Goal: Task Accomplishment & Management: Manage account settings

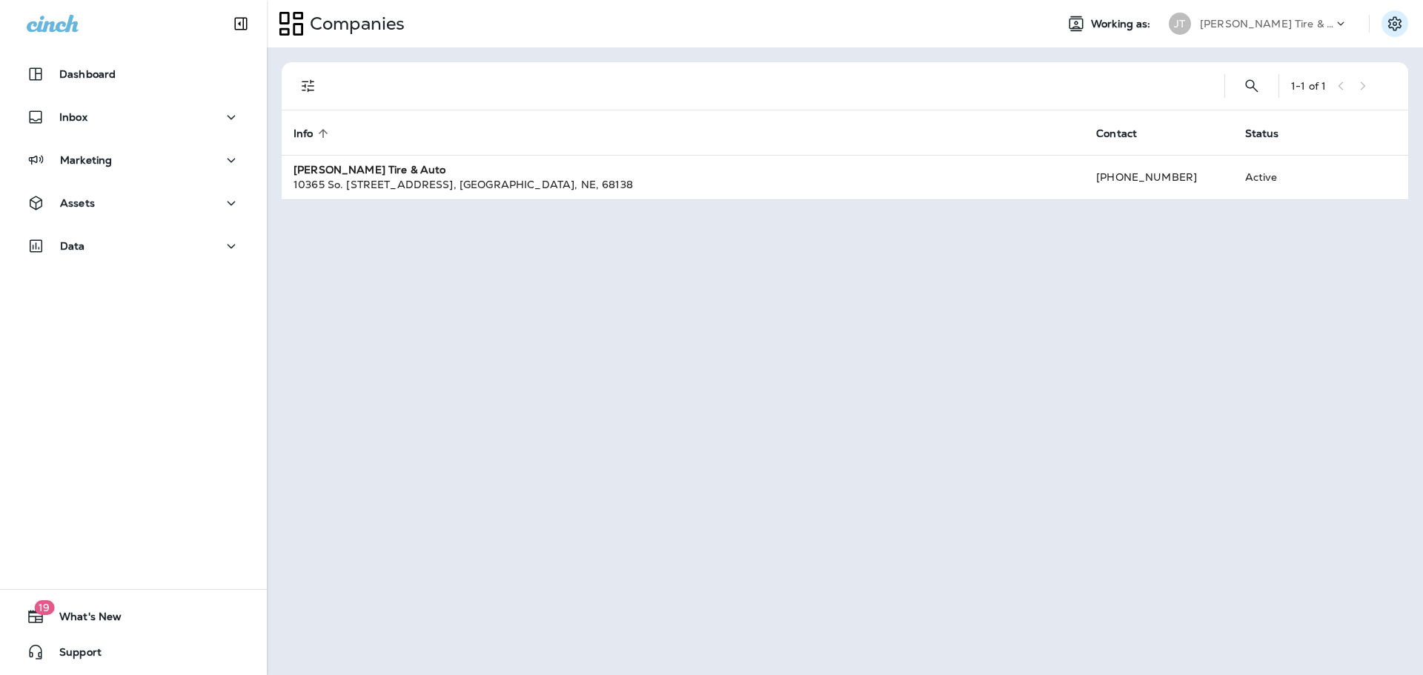
click at [1393, 26] on icon "Settings" at bounding box center [1395, 24] width 18 height 18
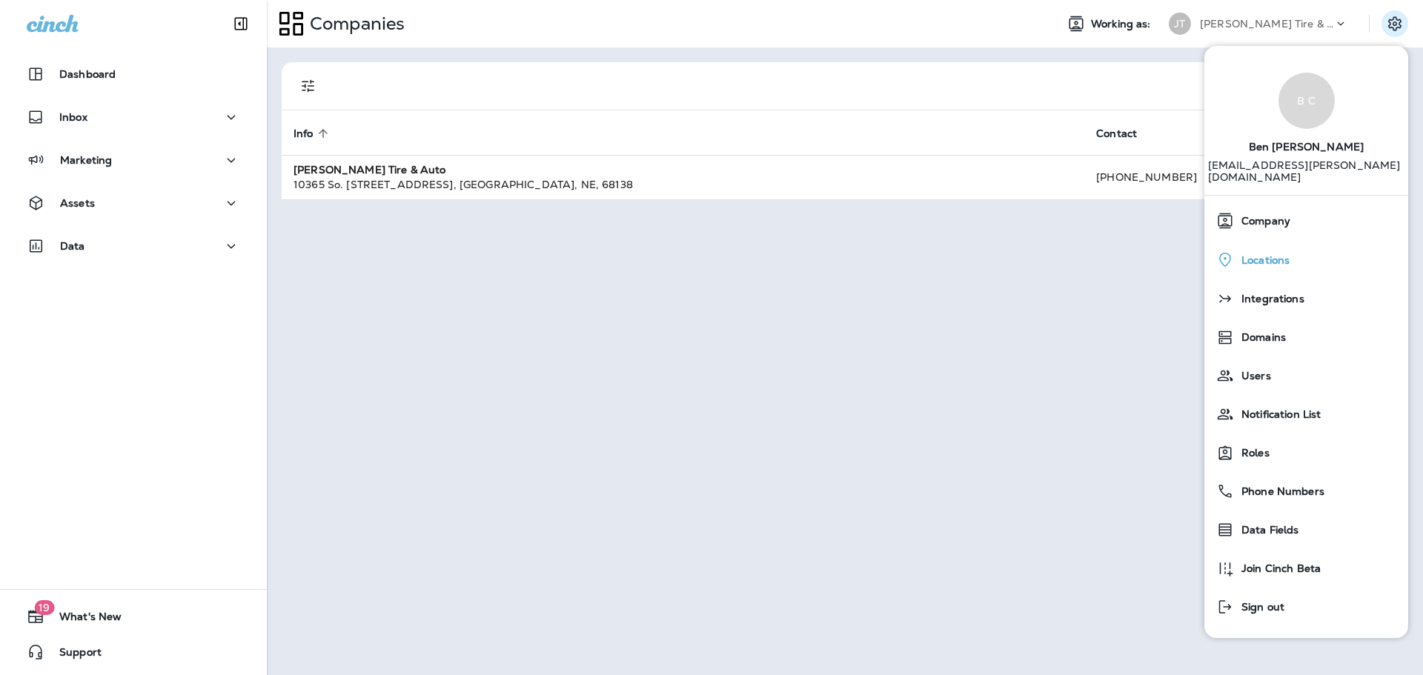
click at [1291, 247] on div "Locations" at bounding box center [1306, 260] width 192 height 30
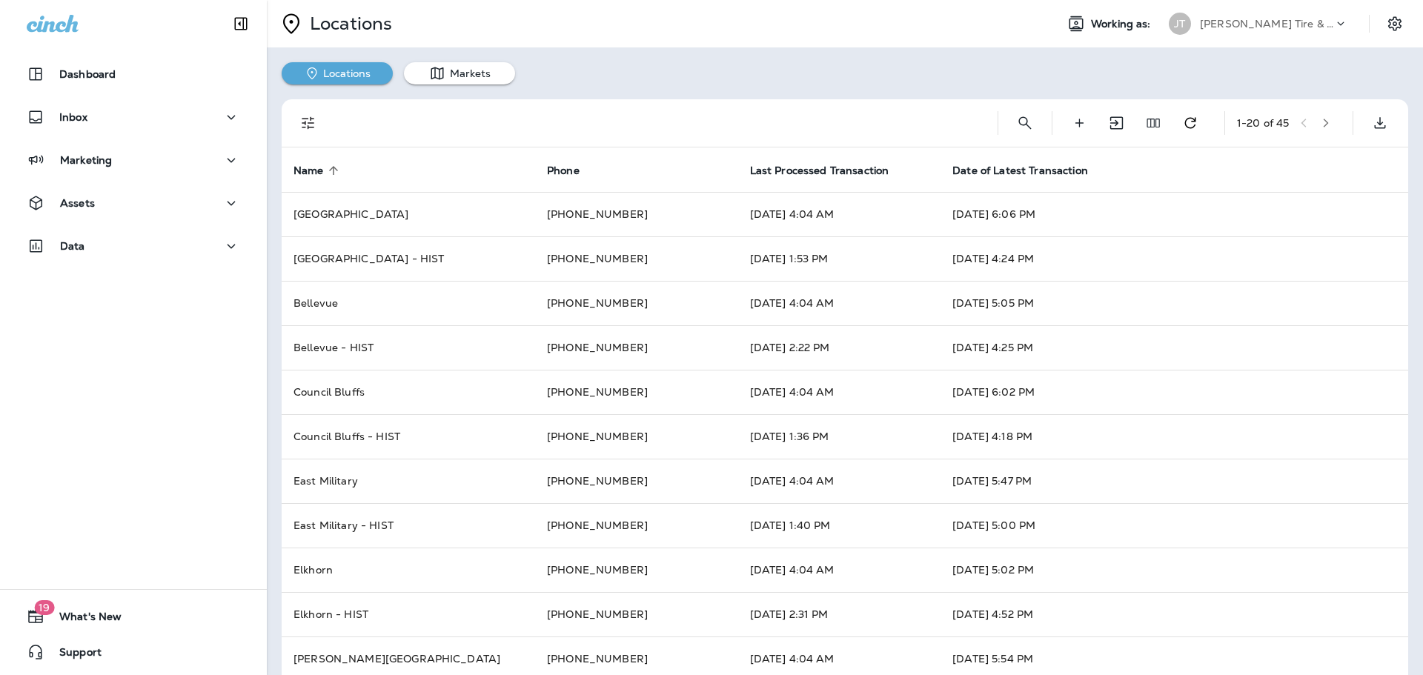
click at [1321, 125] on icon "button" at bounding box center [1326, 123] width 10 height 10
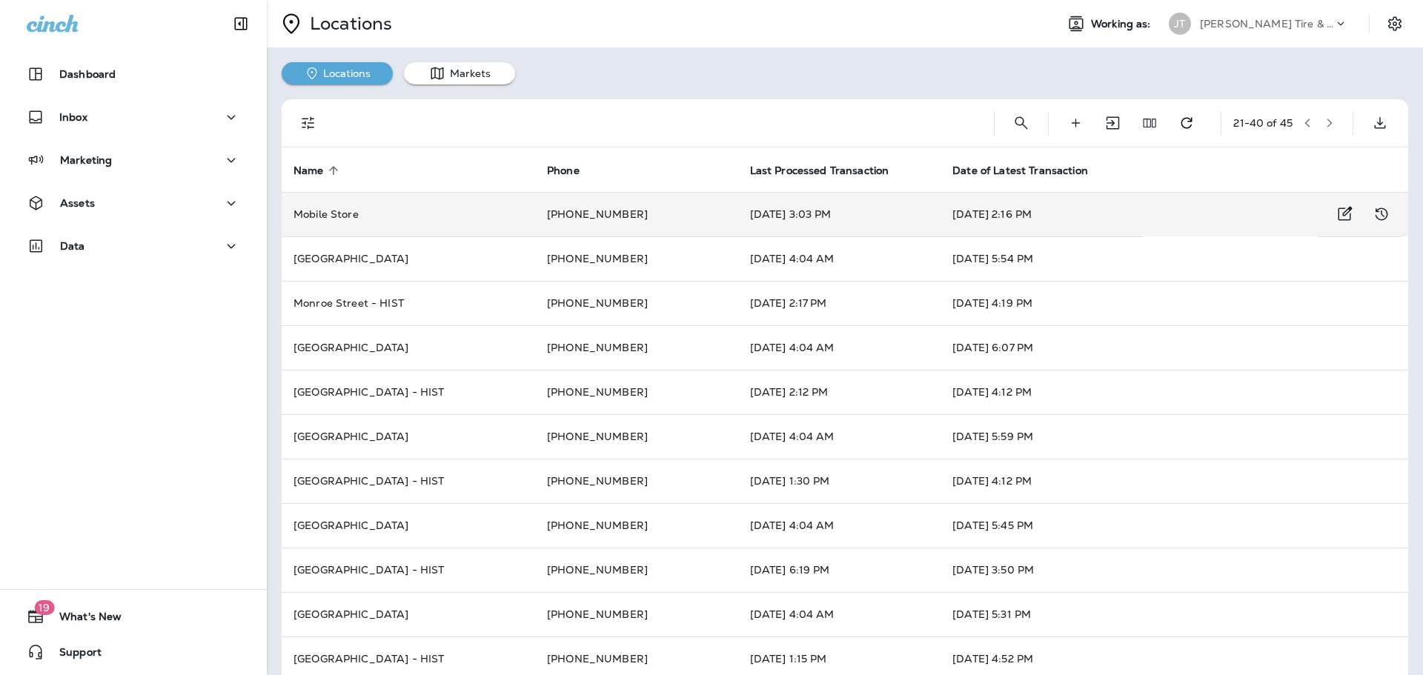
click at [322, 218] on td "Mobile Store" at bounding box center [408, 214] width 253 height 44
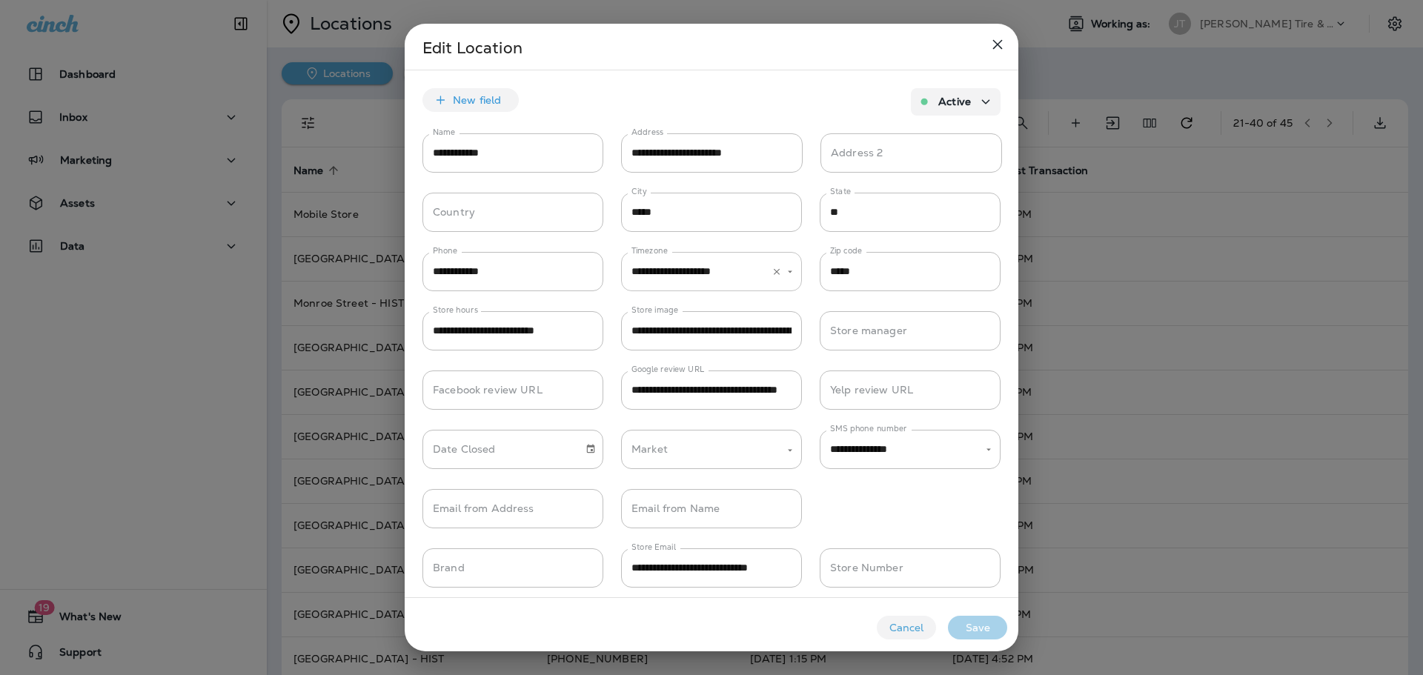
type input "**********"
click at [996, 48] on icon "close" at bounding box center [998, 45] width 18 height 18
